Goal: Task Accomplishment & Management: Complete application form

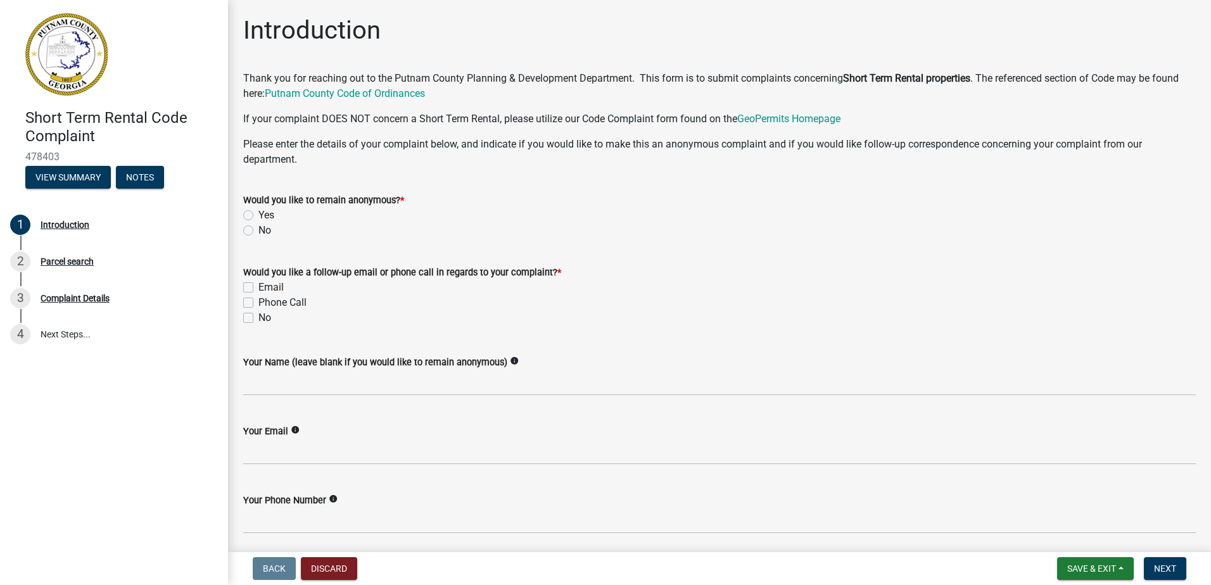
click at [258, 214] on label "Yes" at bounding box center [266, 215] width 16 height 15
click at [258, 214] on input "Yes" at bounding box center [262, 212] width 8 height 8
radio input "true"
click at [258, 287] on label "Email" at bounding box center [270, 287] width 25 height 15
click at [258, 287] on input "Email" at bounding box center [262, 284] width 8 height 8
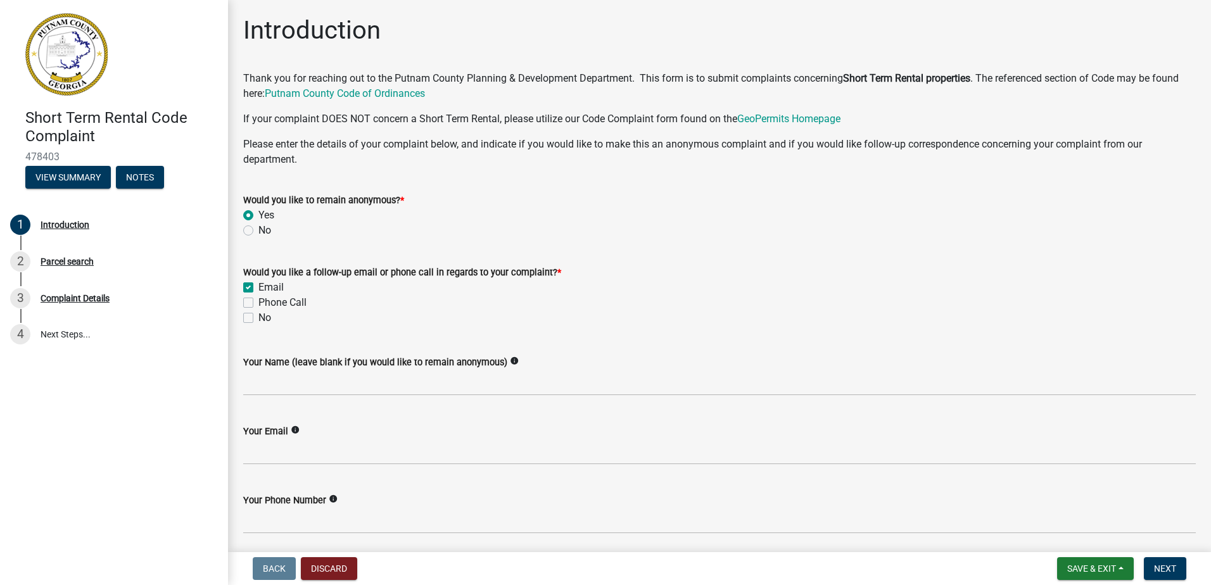
checkbox input "true"
checkbox input "false"
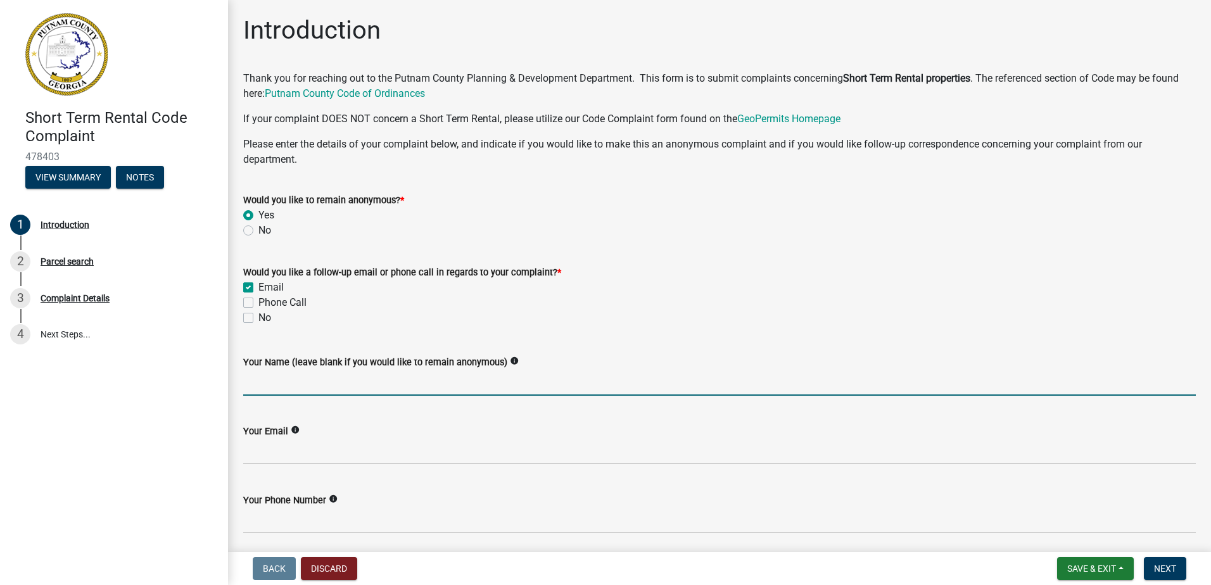
click at [305, 389] on input "Your Name (leave blank if you would like to remain anonymous)" at bounding box center [719, 383] width 952 height 26
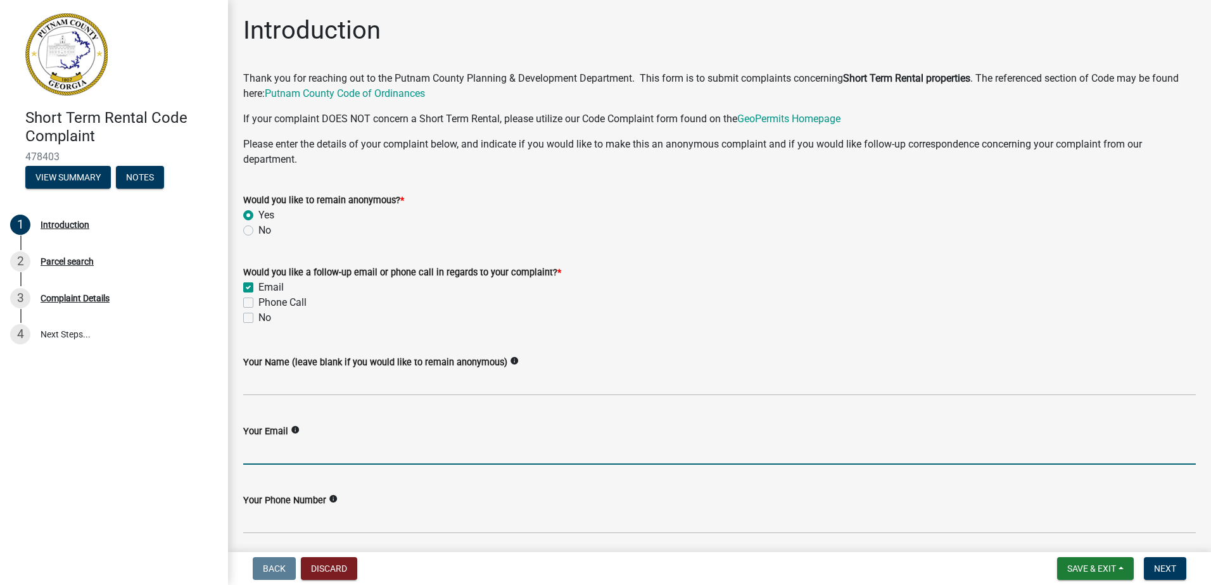
click at [326, 457] on input "Your Email" at bounding box center [719, 452] width 952 height 26
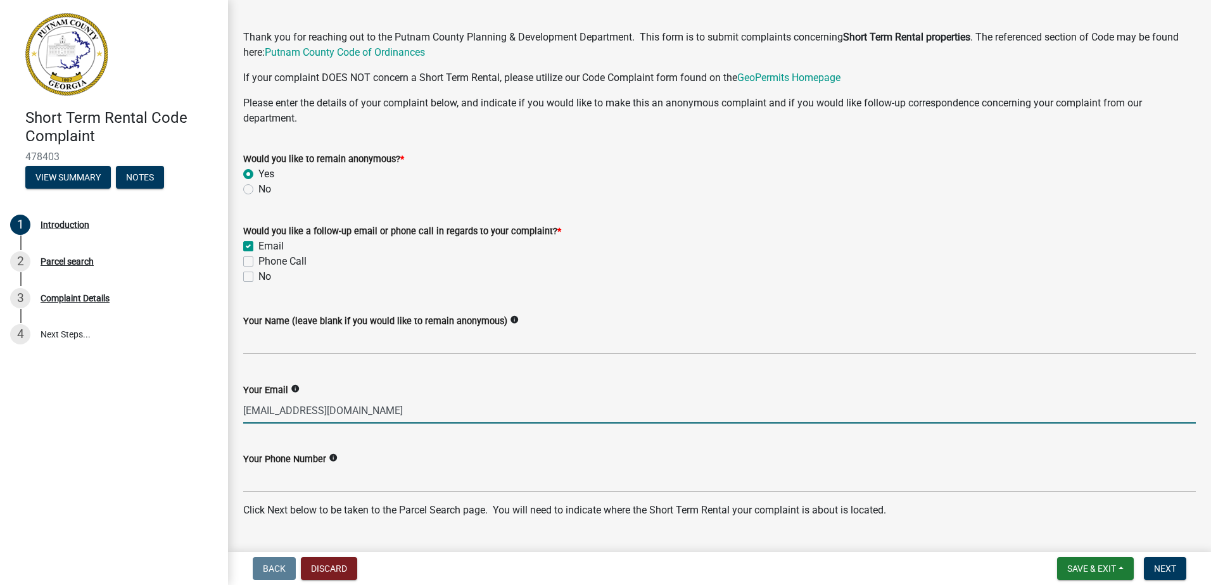
scroll to position [63, 0]
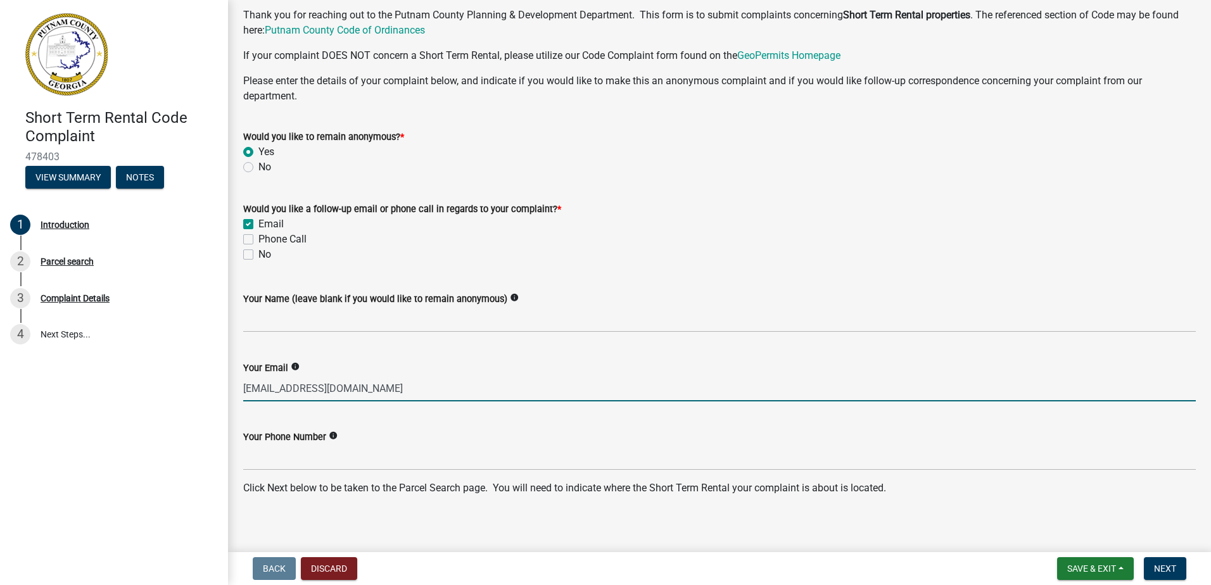
type input "[EMAIL_ADDRESS][DOMAIN_NAME]"
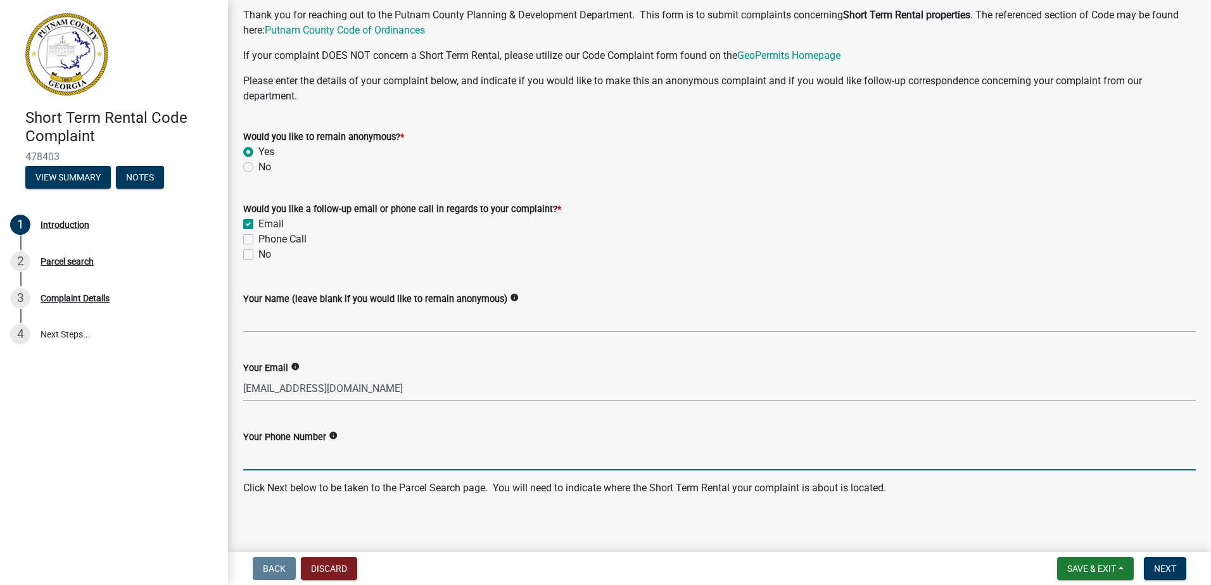
click at [303, 465] on input "Your Phone Number" at bounding box center [719, 458] width 952 height 26
type input "4704396300"
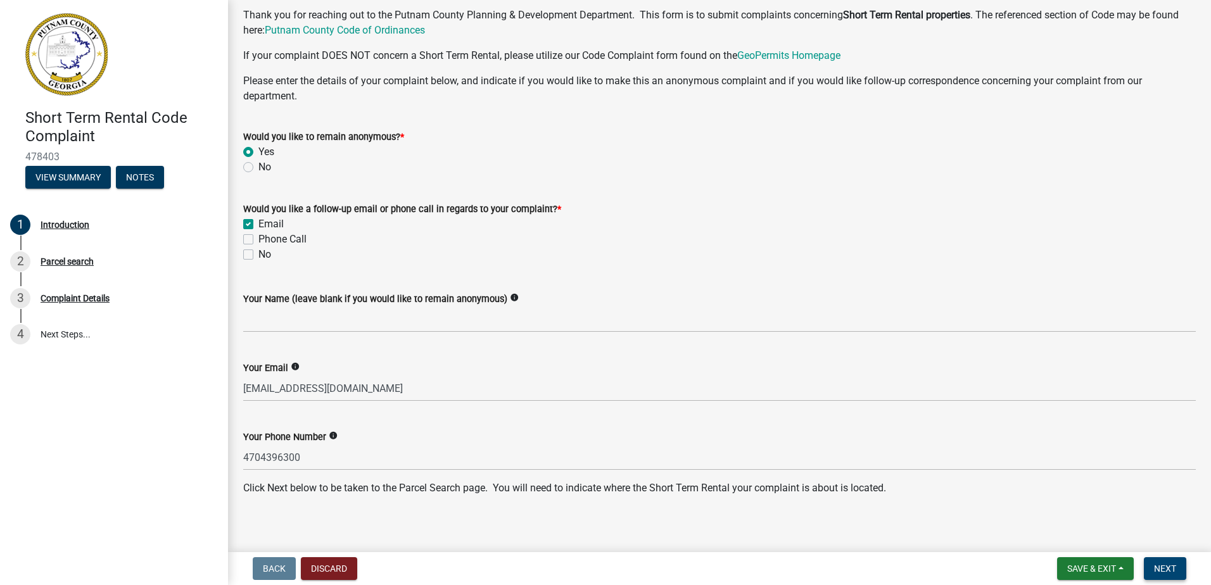
click at [1166, 572] on span "Next" at bounding box center [1165, 569] width 22 height 10
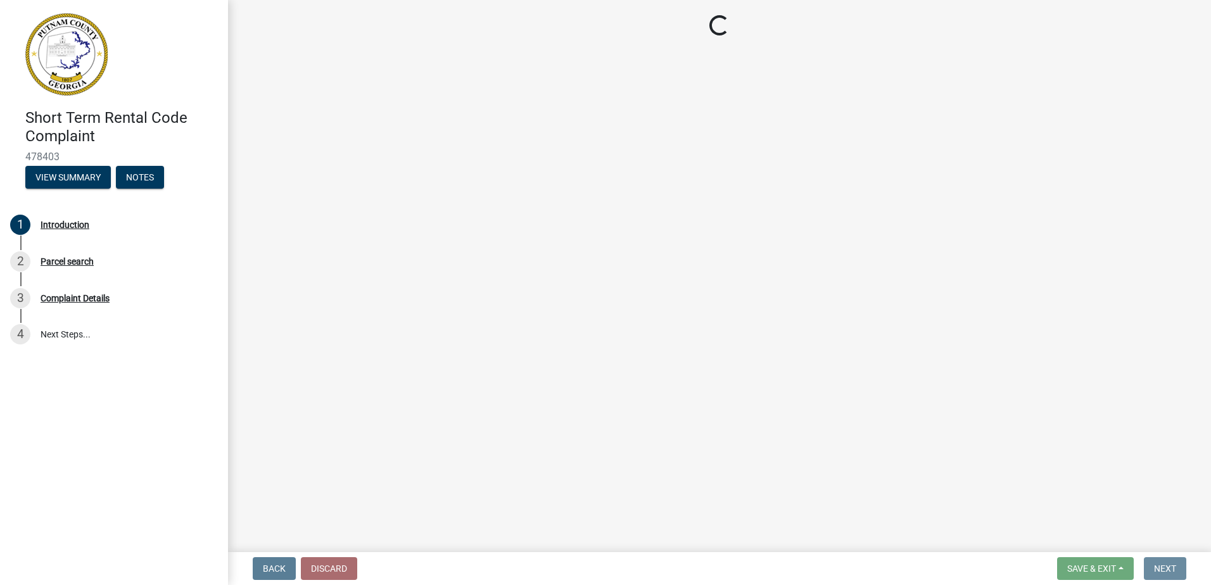
scroll to position [0, 0]
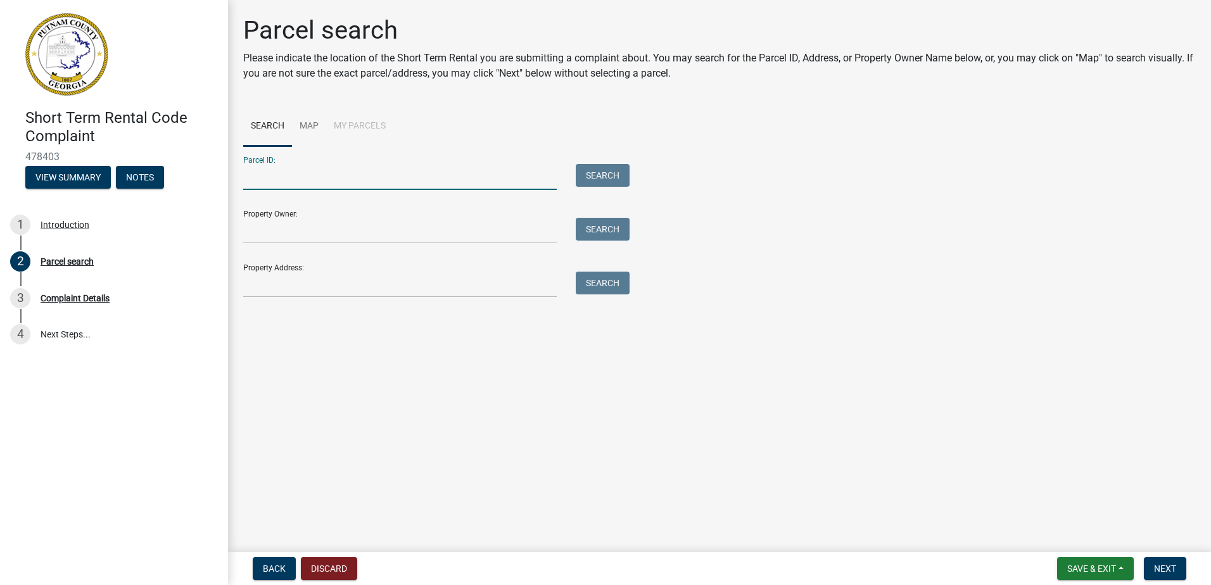
click at [325, 180] on input "Parcel ID:" at bounding box center [399, 177] width 313 height 26
type input "[STREET_ADDRESS][PERSON_NAME]"
click at [589, 184] on button "Search" at bounding box center [603, 175] width 54 height 23
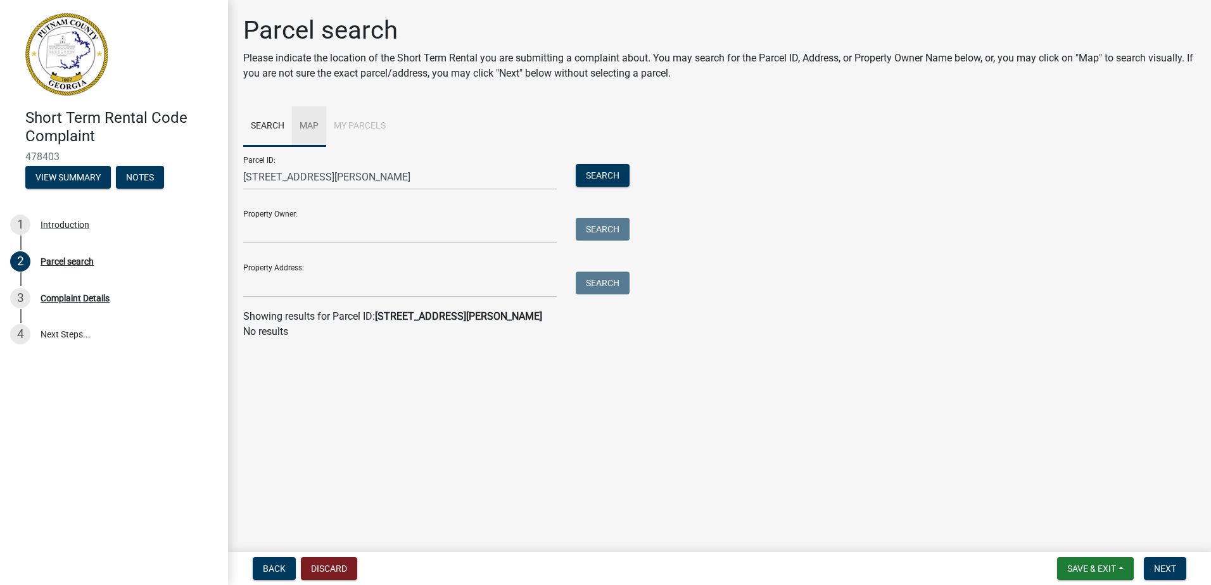
click at [311, 123] on link "Map" at bounding box center [309, 126] width 34 height 41
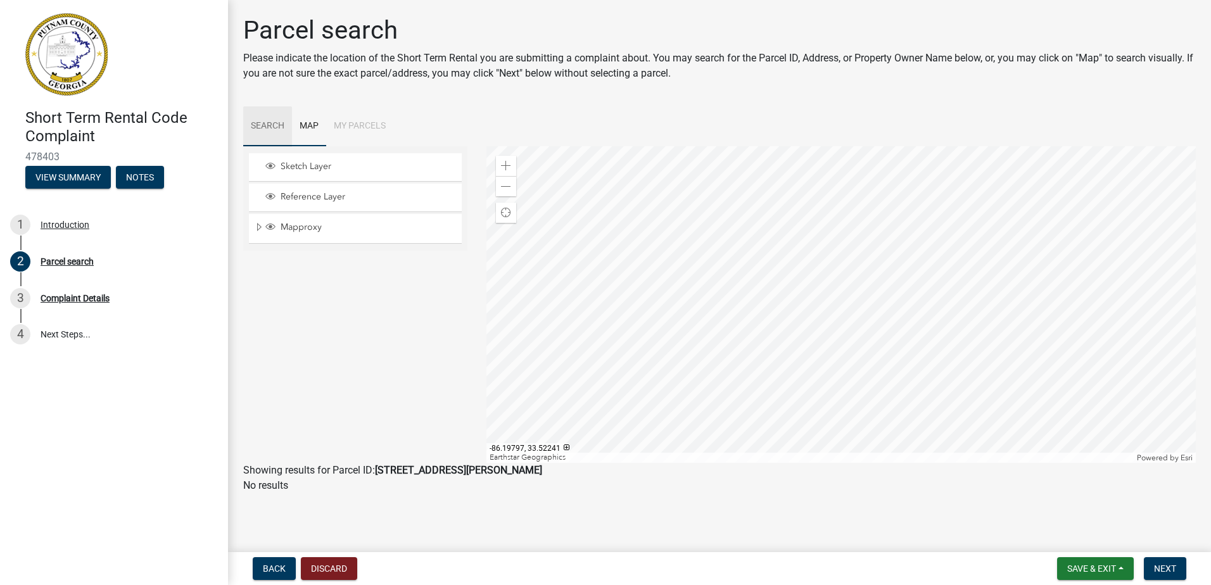
click at [259, 127] on link "Search" at bounding box center [267, 126] width 49 height 41
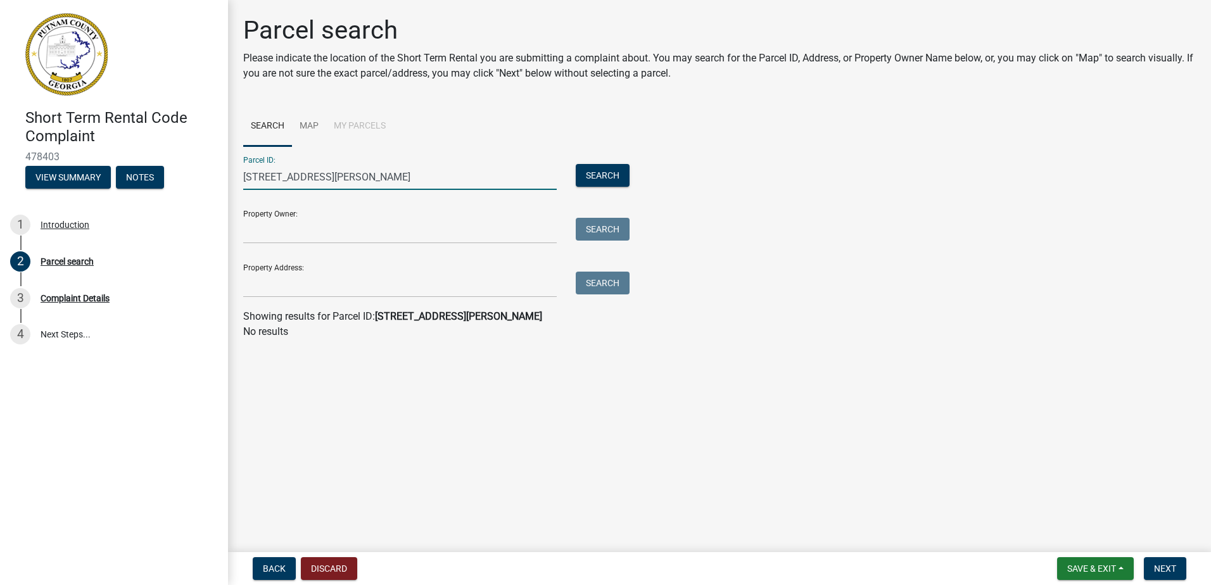
type input "[STREET_ADDRESS][PERSON_NAME]"
drag, startPoint x: 327, startPoint y: 180, endPoint x: 226, endPoint y: 195, distance: 101.7
click at [226, 195] on div "Short Term Rental Code Complaint 478403 View Summary Notes 1 Introduction 2 Par…" at bounding box center [605, 292] width 1211 height 585
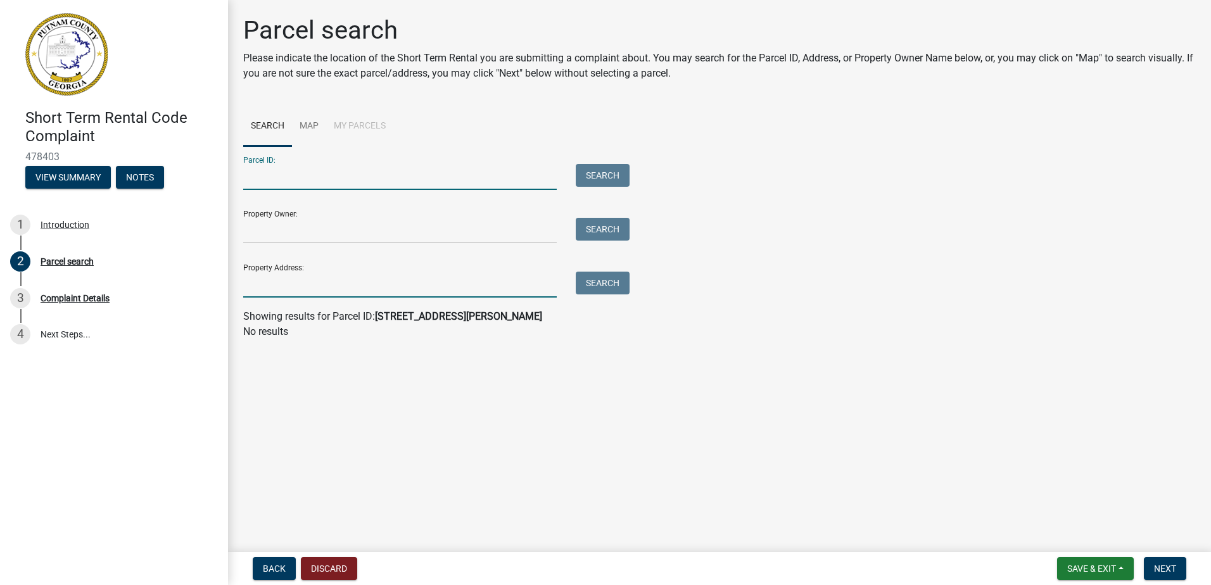
click at [268, 294] on input "Property Address:" at bounding box center [399, 285] width 313 height 26
paste input "[STREET_ADDRESS][PERSON_NAME]"
type input "[STREET_ADDRESS][PERSON_NAME]"
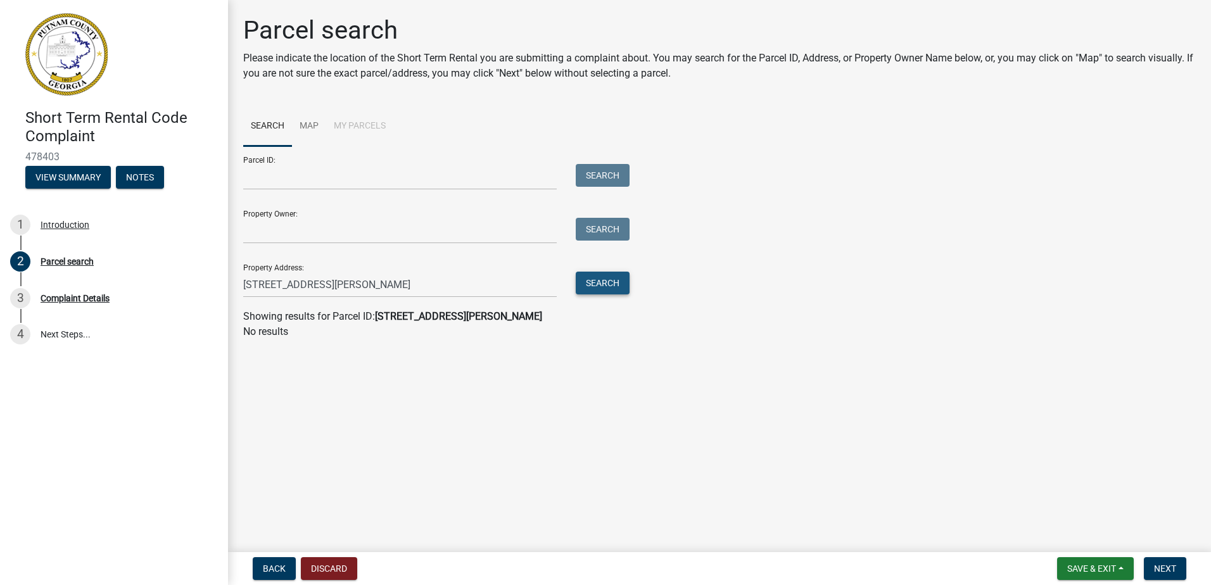
click at [595, 284] on button "Search" at bounding box center [603, 283] width 54 height 23
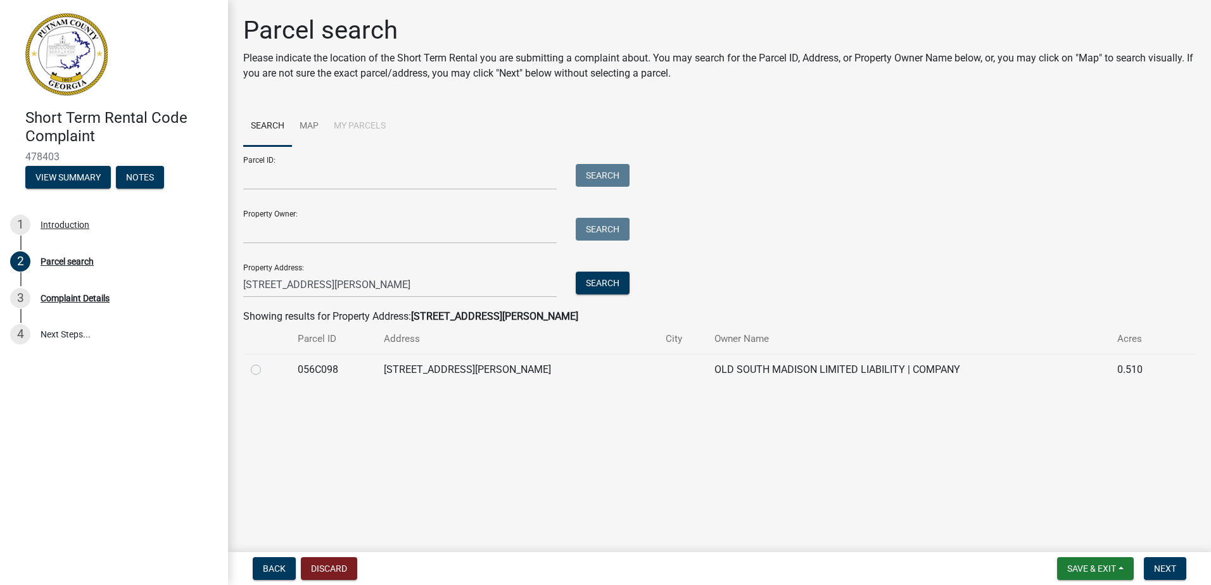
click at [266, 362] on label at bounding box center [266, 362] width 0 height 0
click at [266, 369] on input "radio" at bounding box center [270, 366] width 8 height 8
radio input "true"
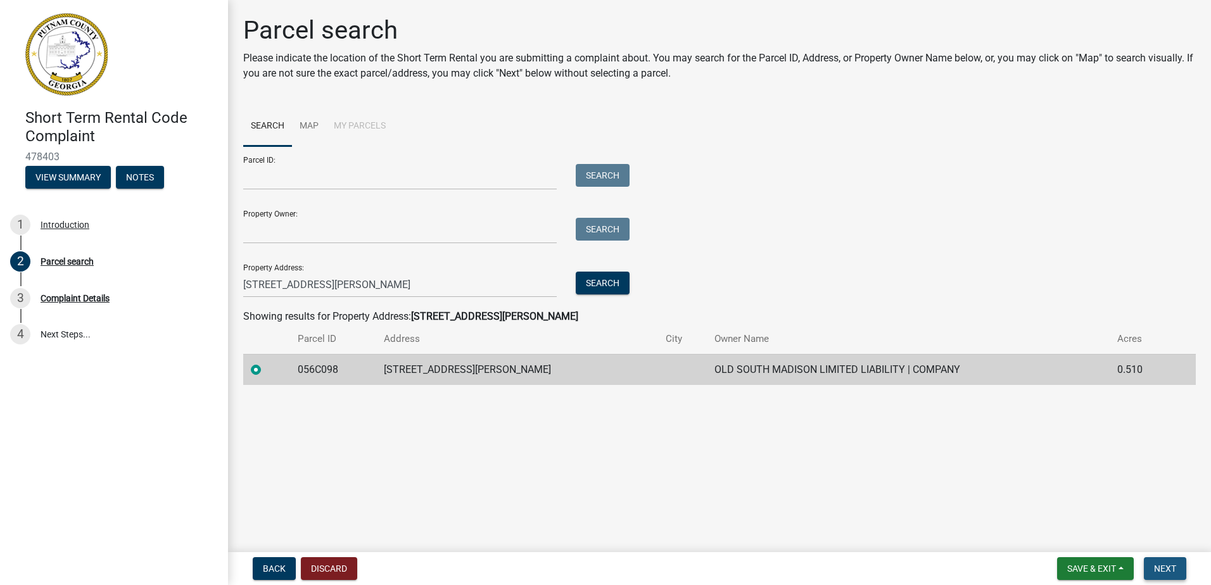
click at [1164, 569] on span "Next" at bounding box center [1165, 569] width 22 height 10
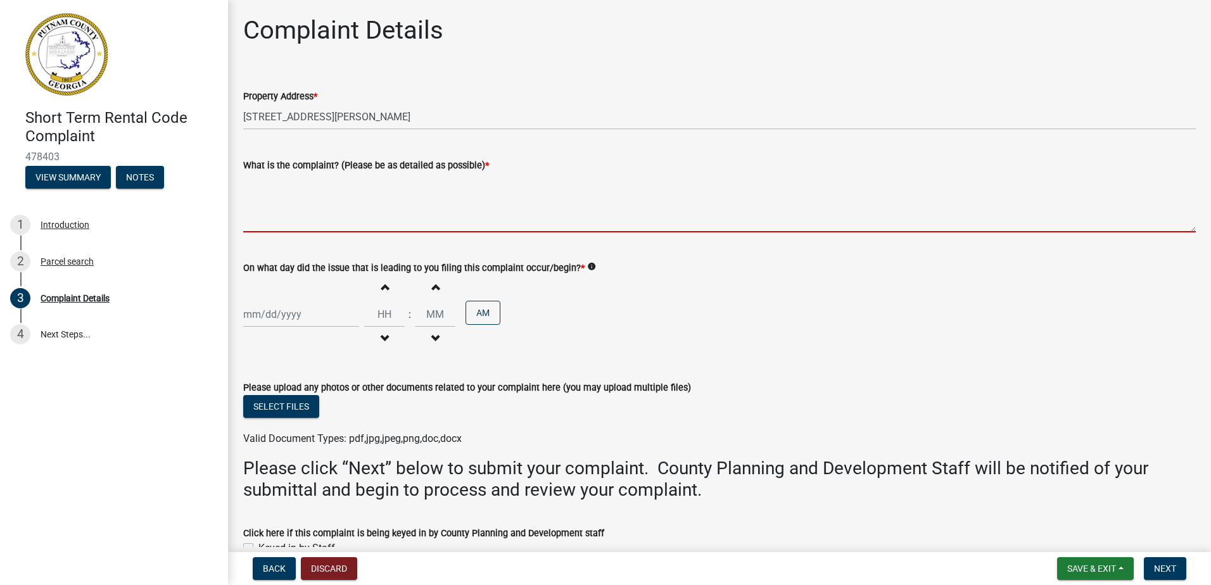
click at [294, 218] on textarea "What is the complaint? (Please be as detailed as possible) *" at bounding box center [719, 203] width 952 height 60
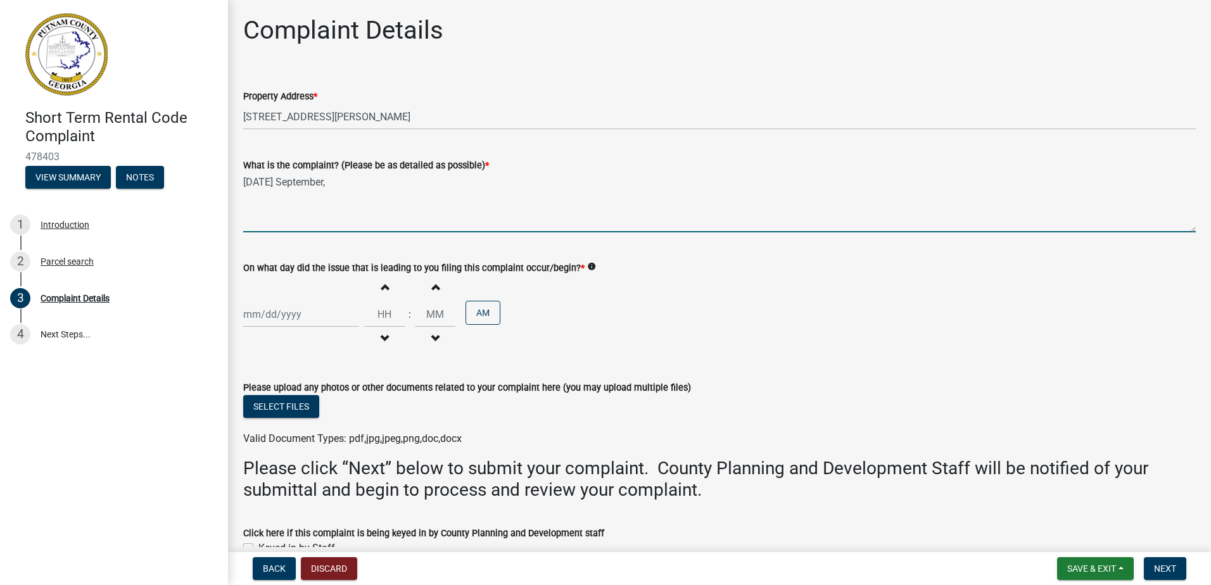
click at [362, 184] on textarea "[DATE] September," at bounding box center [719, 203] width 952 height 60
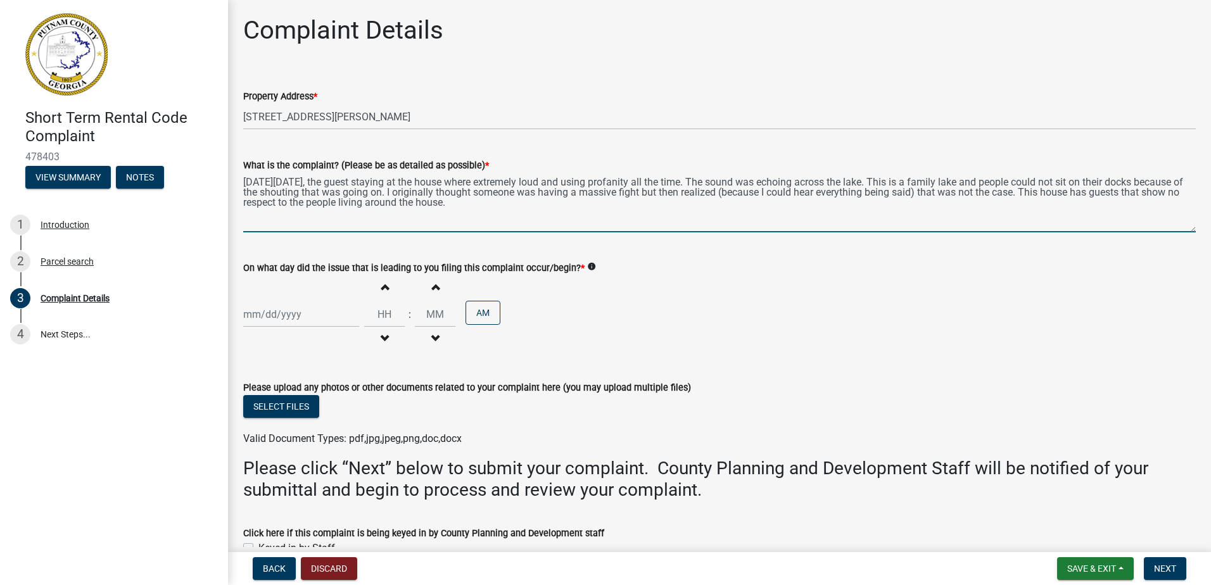
type textarea "[DATE][DATE], the guest staying at the house where extremely loud and using pro…"
select select "9"
select select "2025"
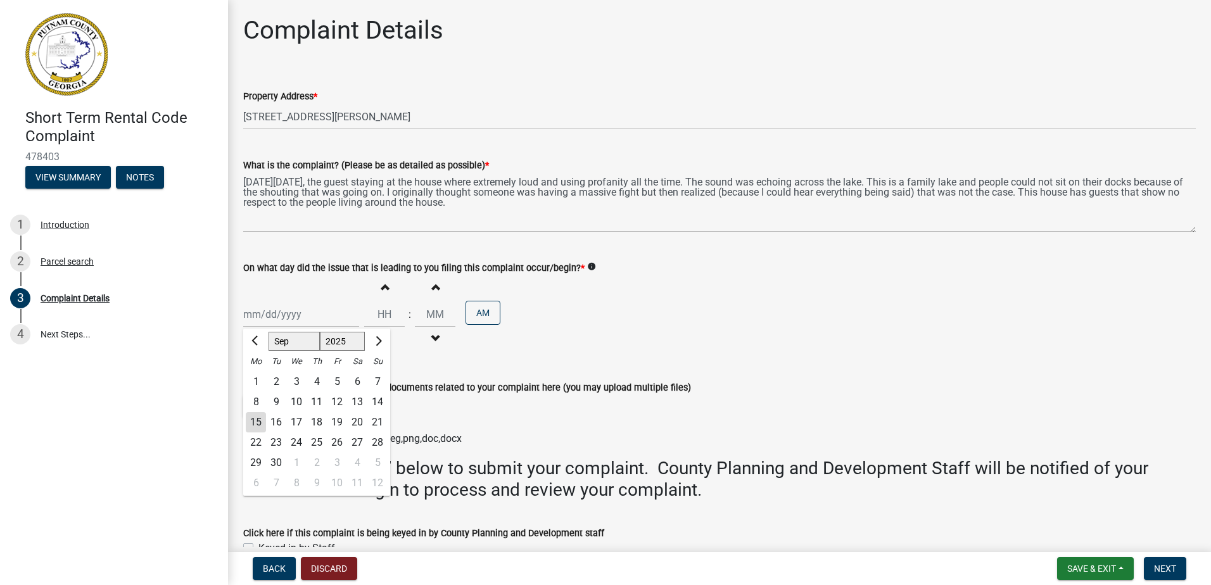
click at [309, 312] on div "[PERSON_NAME] Feb Mar Apr [PERSON_NAME][DATE] Oct Nov [DATE] 1526 1527 1528 152…" at bounding box center [301, 314] width 116 height 26
click at [358, 401] on div "13" at bounding box center [357, 402] width 20 height 20
type input "[DATE]"
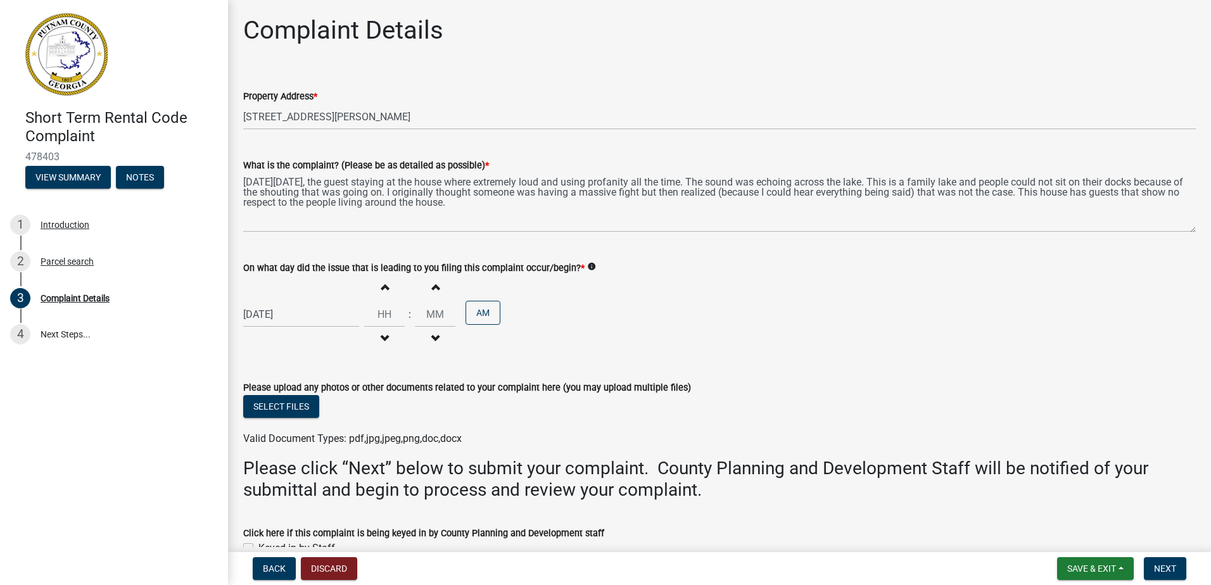
click at [381, 289] on span "button" at bounding box center [384, 287] width 6 height 10
type input "01"
type input "00"
click at [384, 286] on button "Increment hours" at bounding box center [384, 286] width 27 height 23
click at [381, 287] on button "Increment hours" at bounding box center [384, 286] width 27 height 23
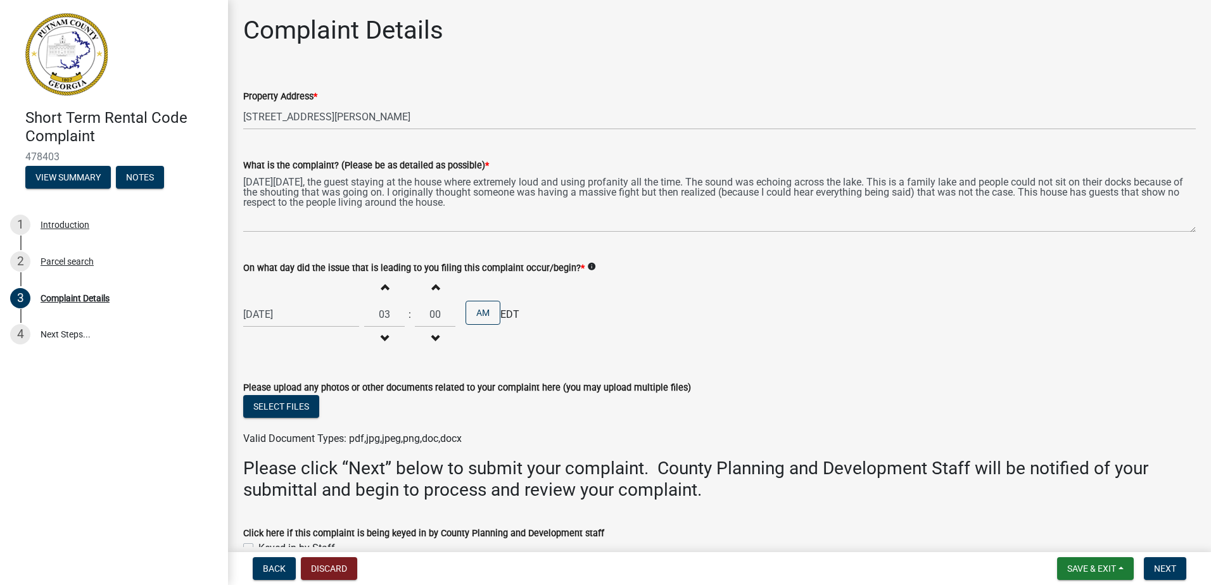
click at [381, 287] on span "button" at bounding box center [384, 287] width 6 height 10
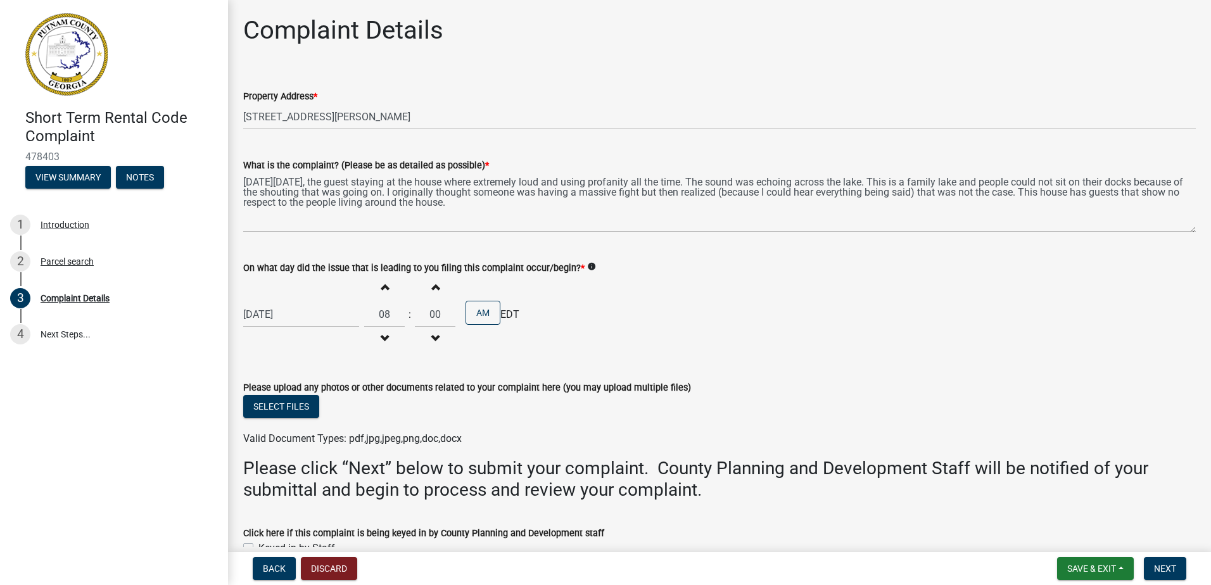
click at [381, 287] on span "button" at bounding box center [384, 287] width 6 height 10
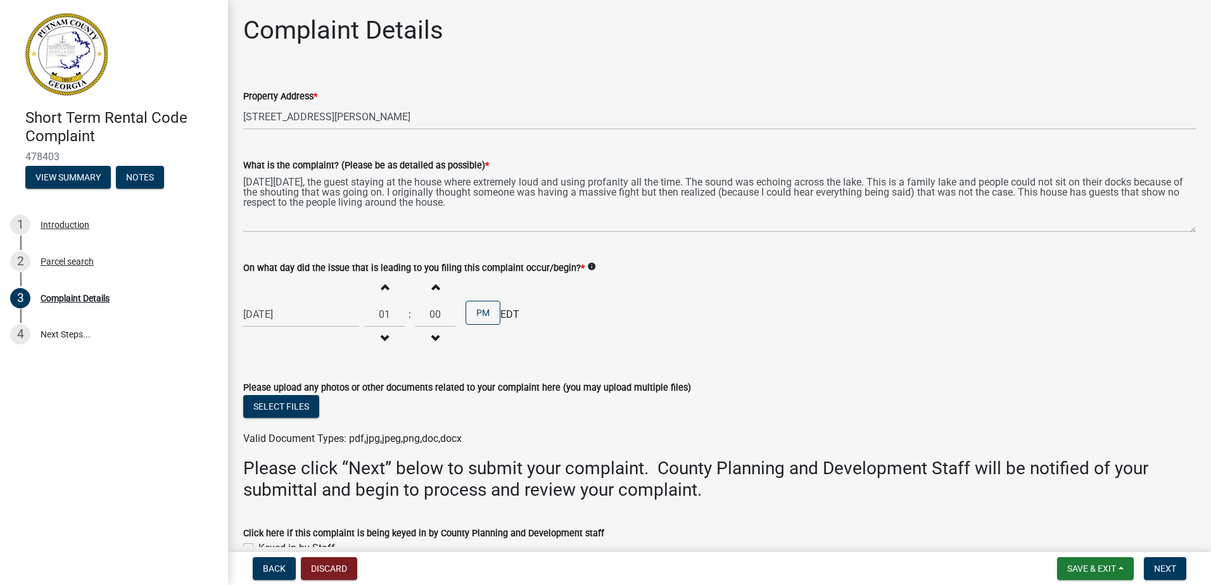
click at [381, 287] on span "button" at bounding box center [384, 287] width 6 height 10
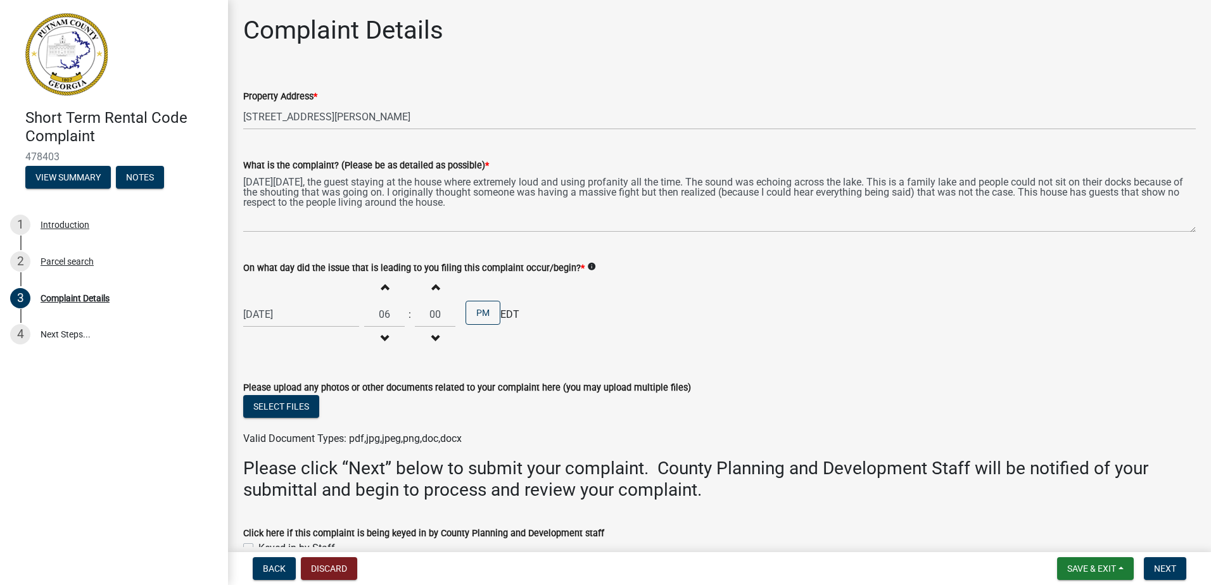
click at [381, 287] on span "button" at bounding box center [384, 287] width 6 height 10
type input "07"
click at [432, 293] on button "Increment minutes" at bounding box center [435, 286] width 27 height 23
click at [432, 292] on span "button" at bounding box center [435, 287] width 6 height 10
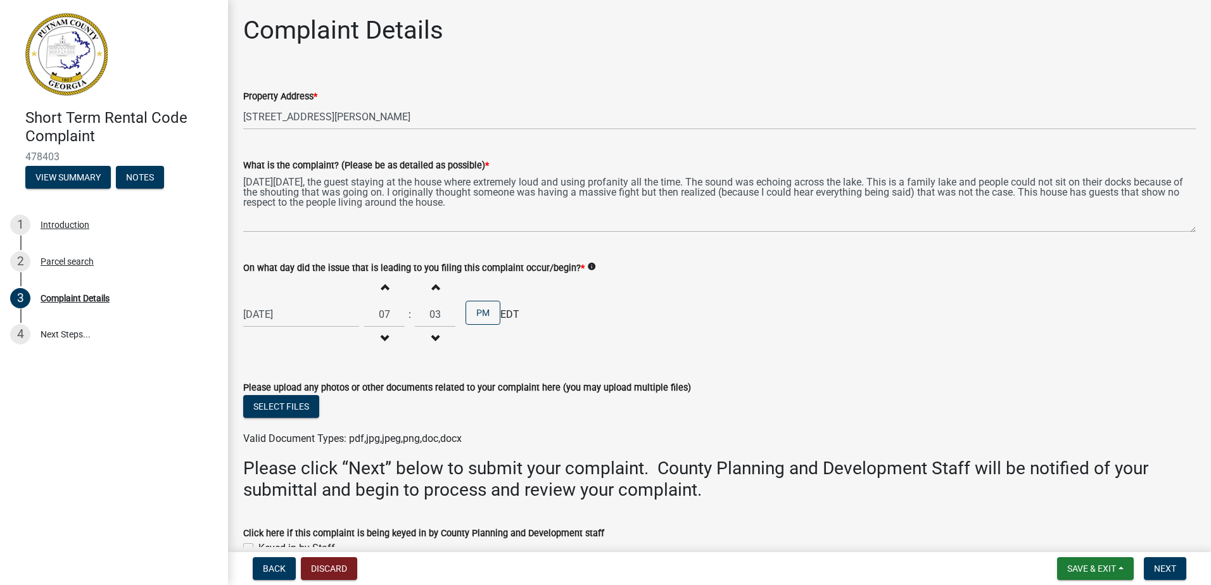
click at [432, 292] on span "button" at bounding box center [435, 287] width 6 height 10
click at [432, 293] on button "Increment minutes" at bounding box center [435, 286] width 27 height 23
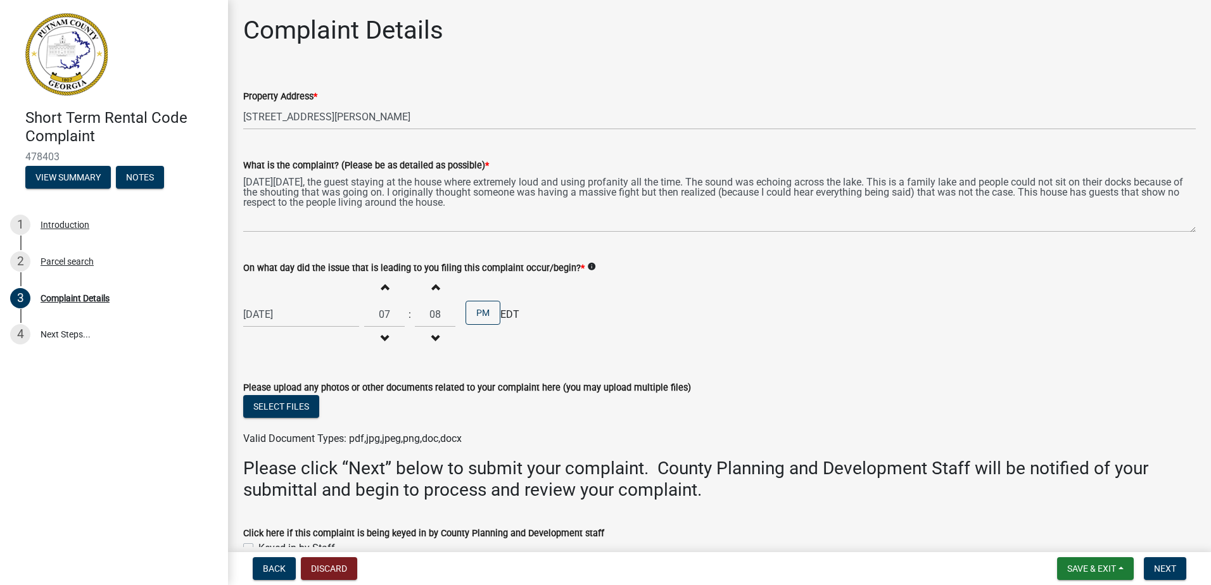
click at [432, 288] on span "button" at bounding box center [435, 287] width 6 height 10
click at [432, 287] on span "button" at bounding box center [435, 287] width 6 height 10
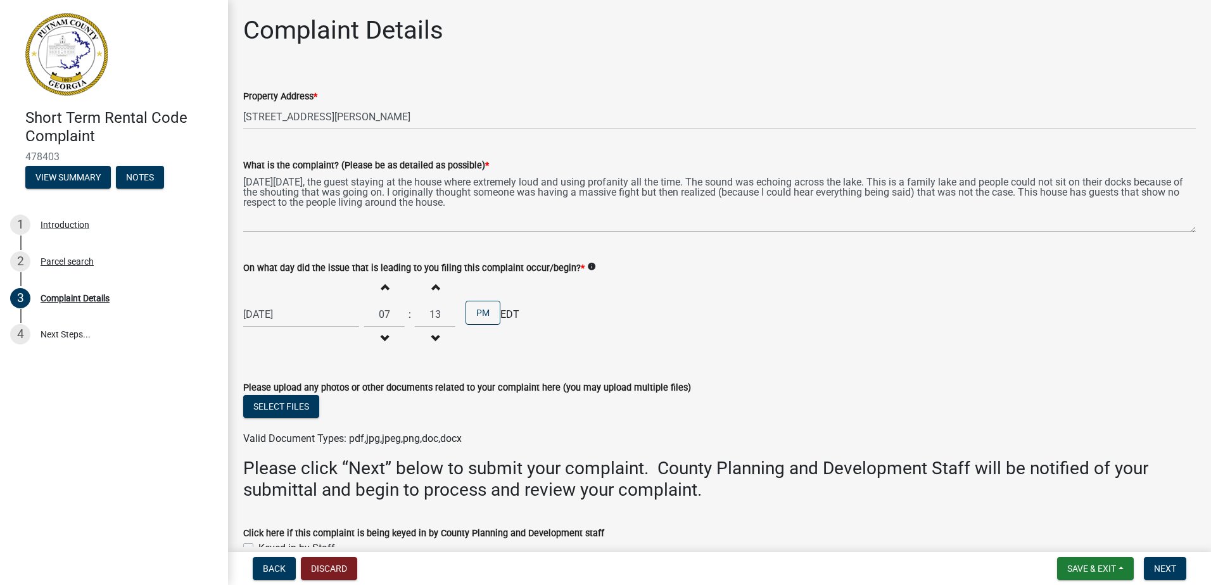
click at [432, 287] on span "button" at bounding box center [435, 287] width 6 height 10
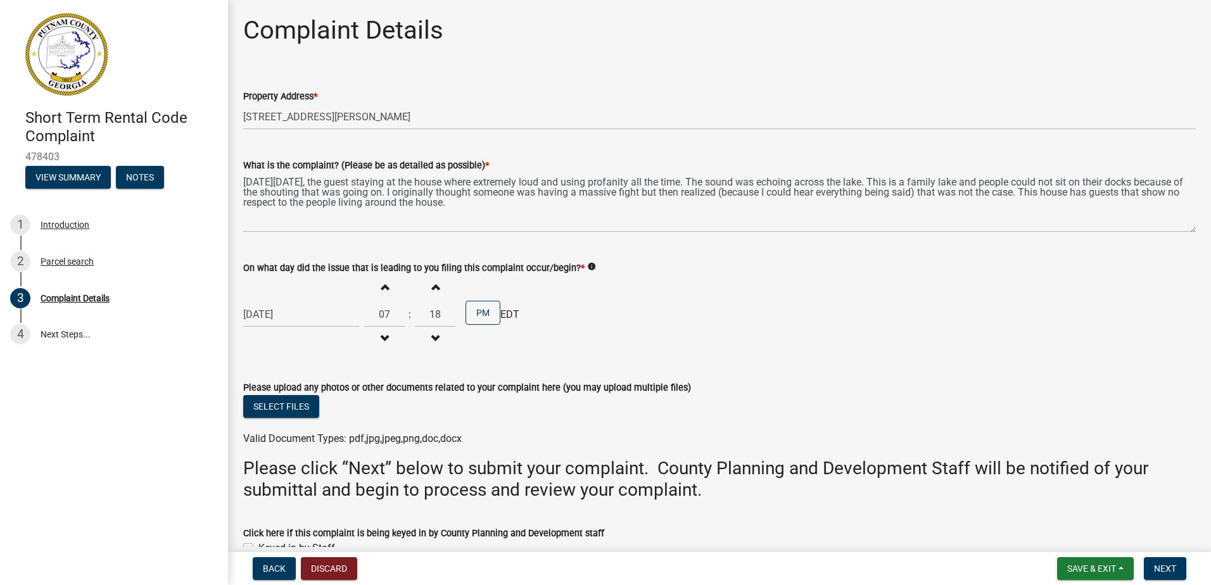
click at [432, 287] on span "button" at bounding box center [435, 287] width 6 height 10
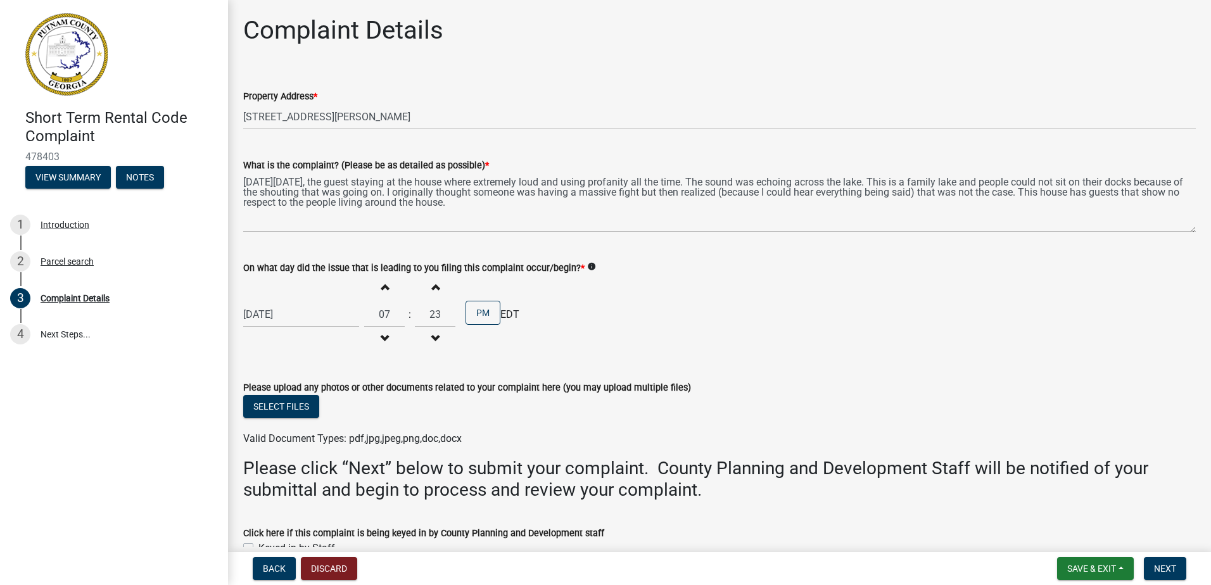
click at [432, 287] on span "button" at bounding box center [435, 287] width 6 height 10
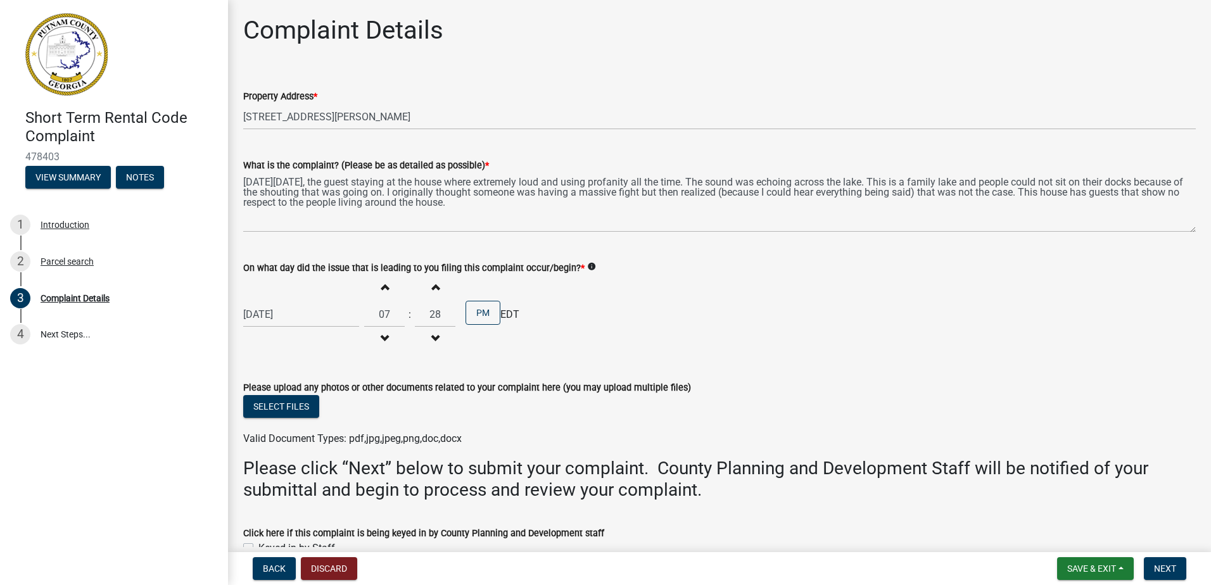
click at [432, 287] on span "button" at bounding box center [435, 287] width 6 height 10
click at [432, 339] on span "button" at bounding box center [435, 339] width 6 height 10
type input "30"
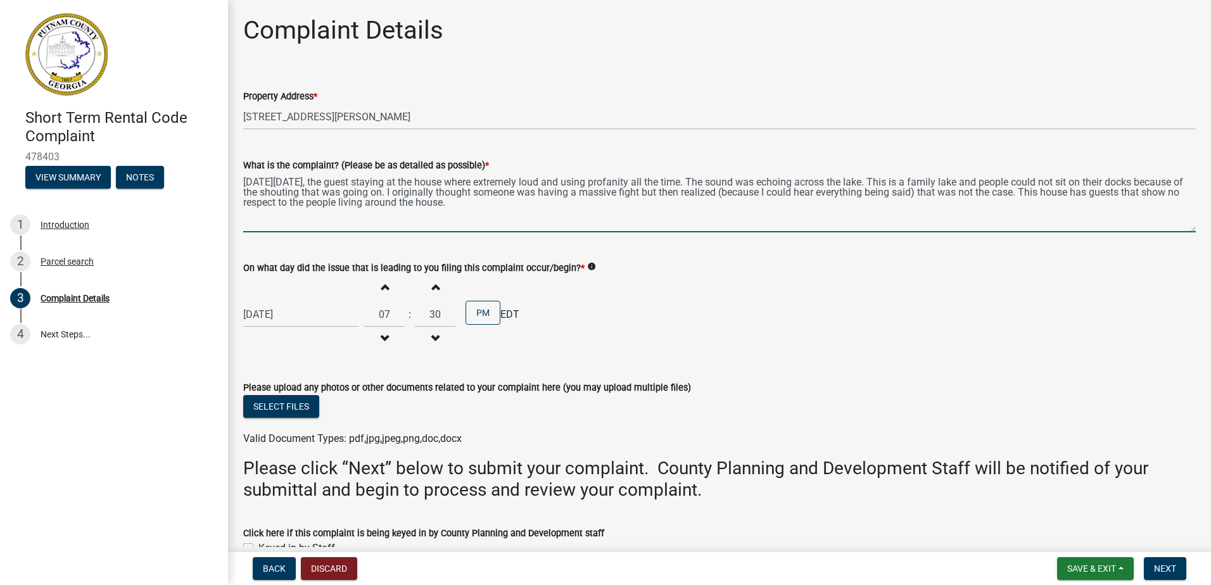
click at [593, 210] on textarea "[DATE][DATE], the guest staying at the house where extremely loud and using pro…" at bounding box center [719, 203] width 952 height 60
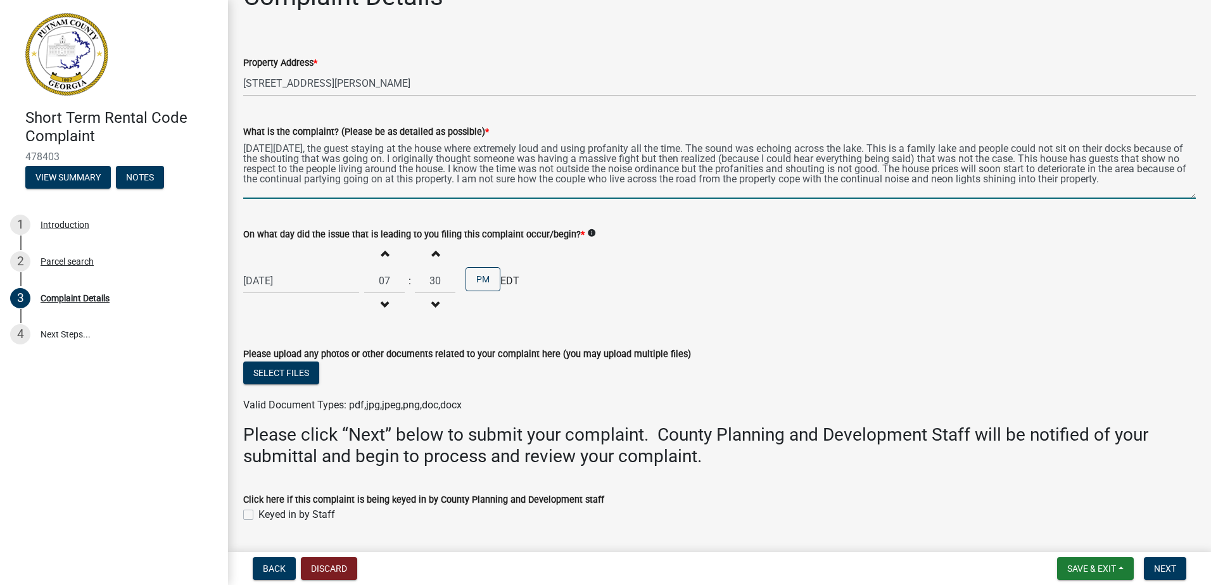
scroll to position [70, 0]
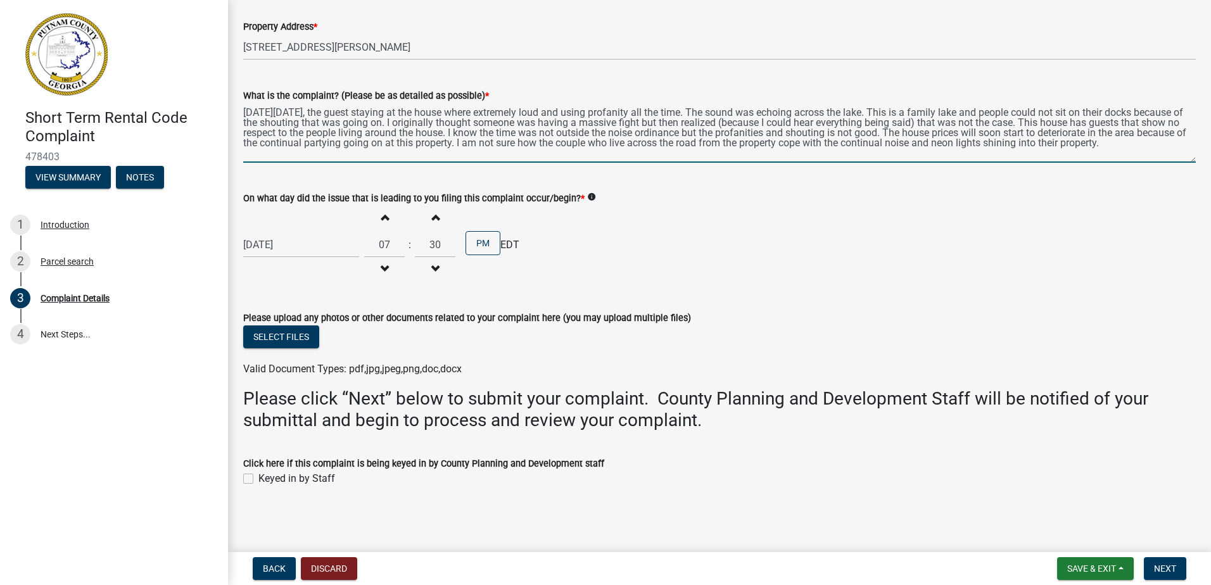
drag, startPoint x: 975, startPoint y: 134, endPoint x: 987, endPoint y: 130, distance: 11.8
click at [987, 130] on textarea "[DATE][DATE], the guest staying at the house where extremely loud and using pro…" at bounding box center [719, 133] width 952 height 60
drag, startPoint x: 971, startPoint y: 131, endPoint x: 993, endPoint y: 132, distance: 21.5
click at [993, 132] on textarea "[DATE][DATE], the guest staying at the house where extremely loud and using pro…" at bounding box center [719, 133] width 952 height 60
click at [429, 153] on textarea "[DATE][DATE], the guest staying at the house where extremely loud and using pro…" at bounding box center [719, 133] width 952 height 60
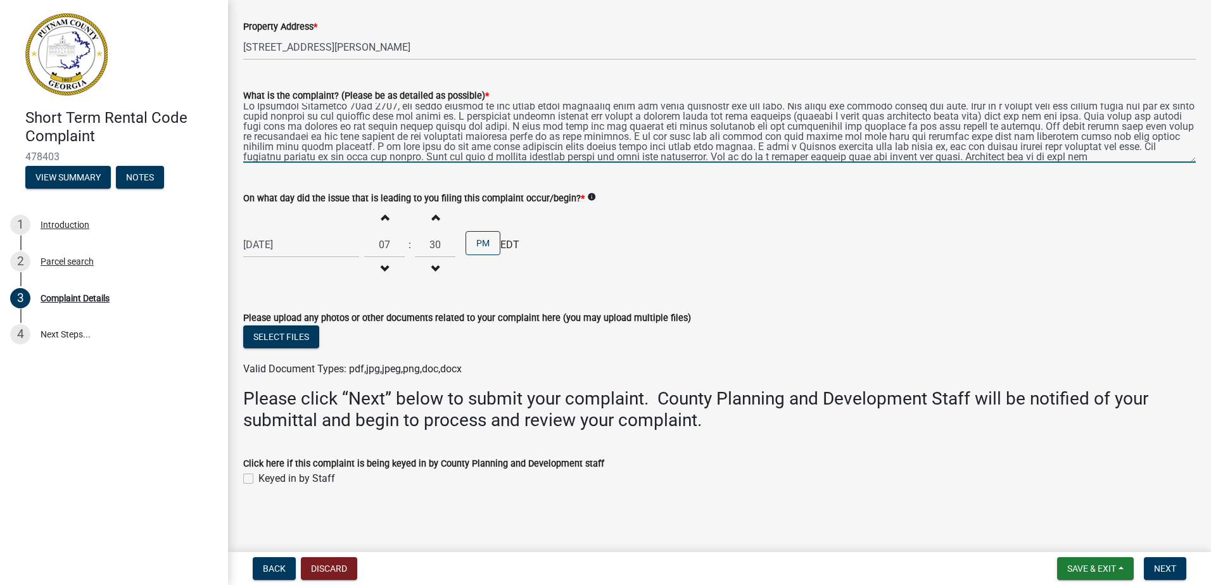
scroll to position [16, 0]
type textarea "[DATE][DATE], the guest staying at the house where extremely loud and using pro…"
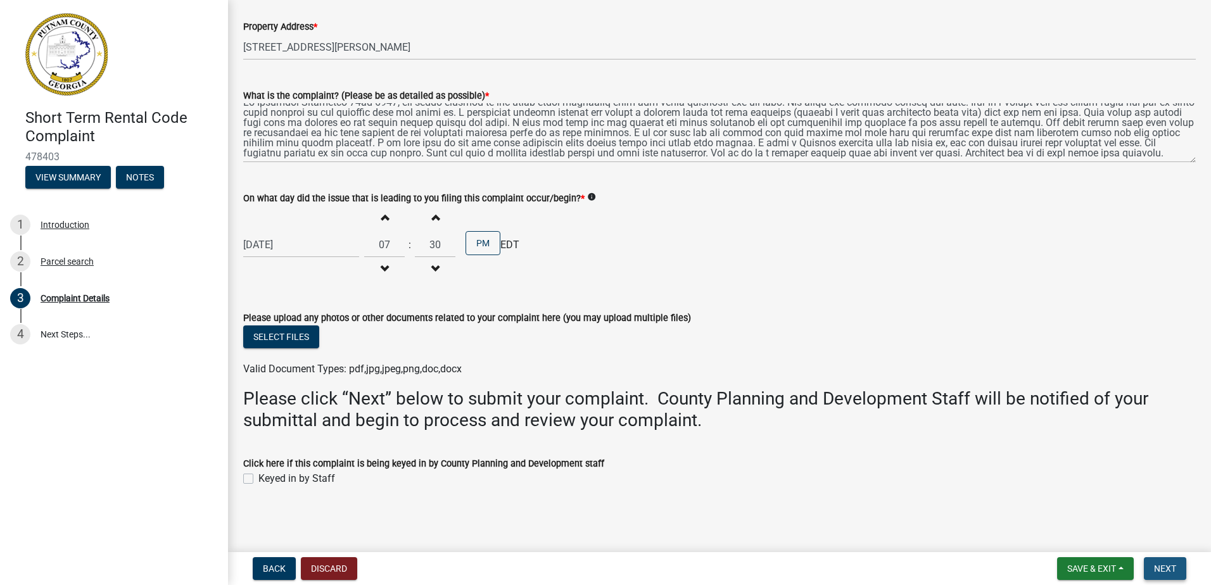
click at [1169, 574] on button "Next" at bounding box center [1165, 568] width 42 height 23
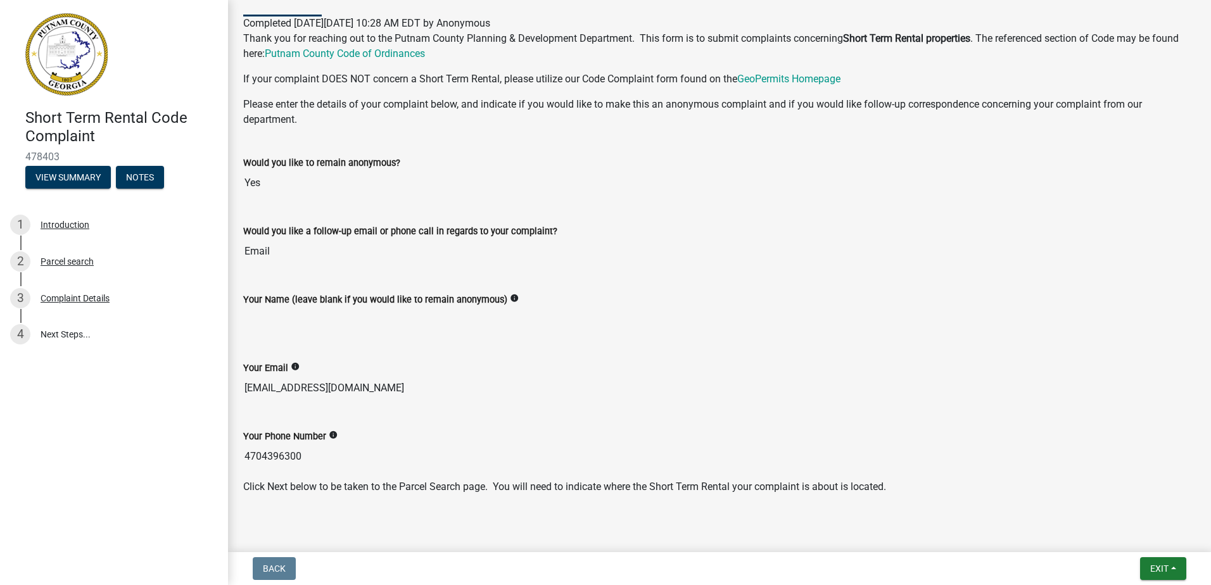
scroll to position [142, 0]
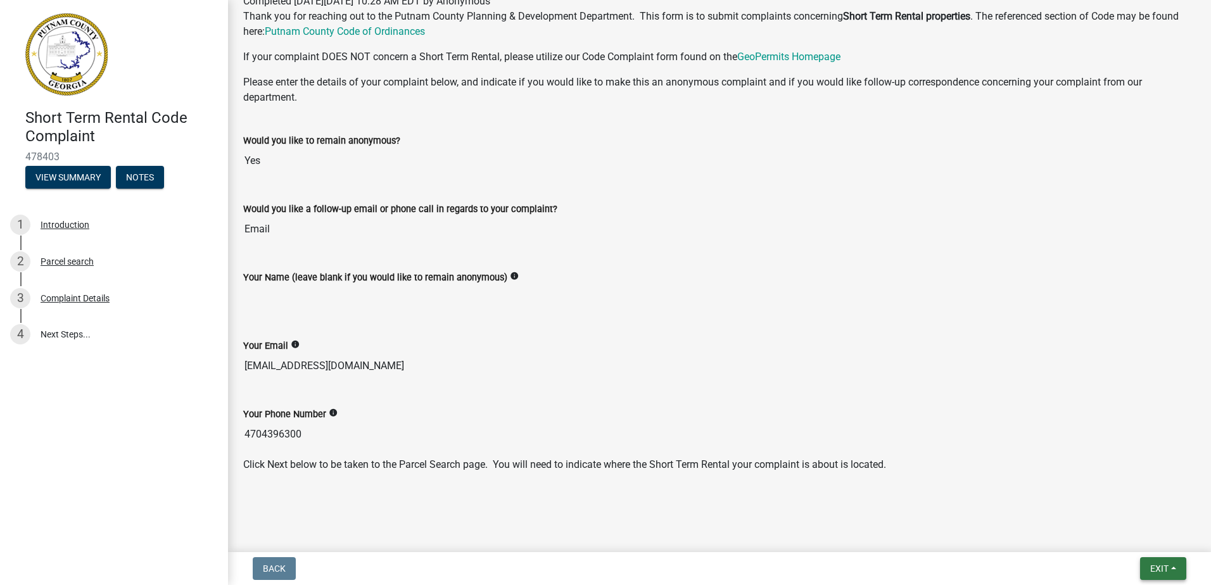
click at [1158, 571] on span "Exit" at bounding box center [1159, 569] width 18 height 10
click at [1159, 570] on span "Exit" at bounding box center [1159, 569] width 18 height 10
click at [1175, 571] on button "Exit" at bounding box center [1163, 568] width 46 height 23
click at [1132, 537] on button "Save & Exit" at bounding box center [1135, 536] width 101 height 30
